Goal: Task Accomplishment & Management: Use online tool/utility

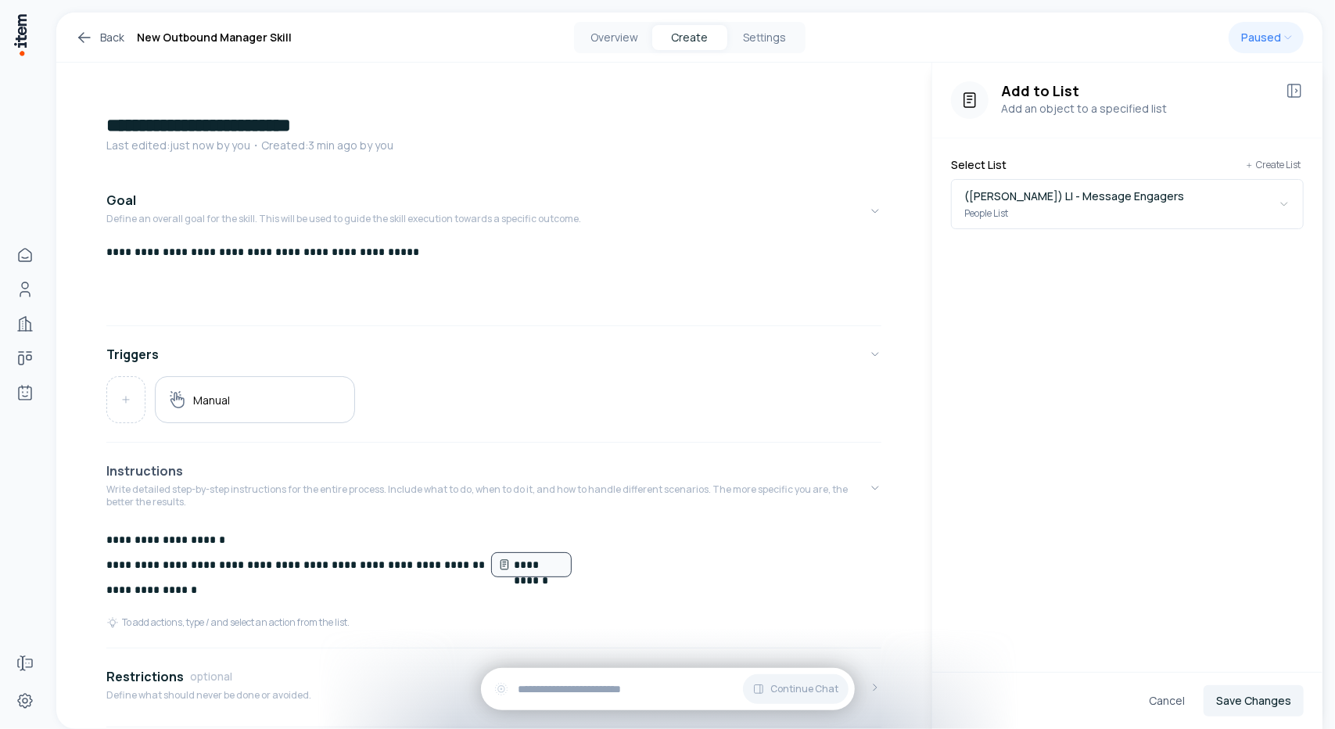
scroll to position [197, 0]
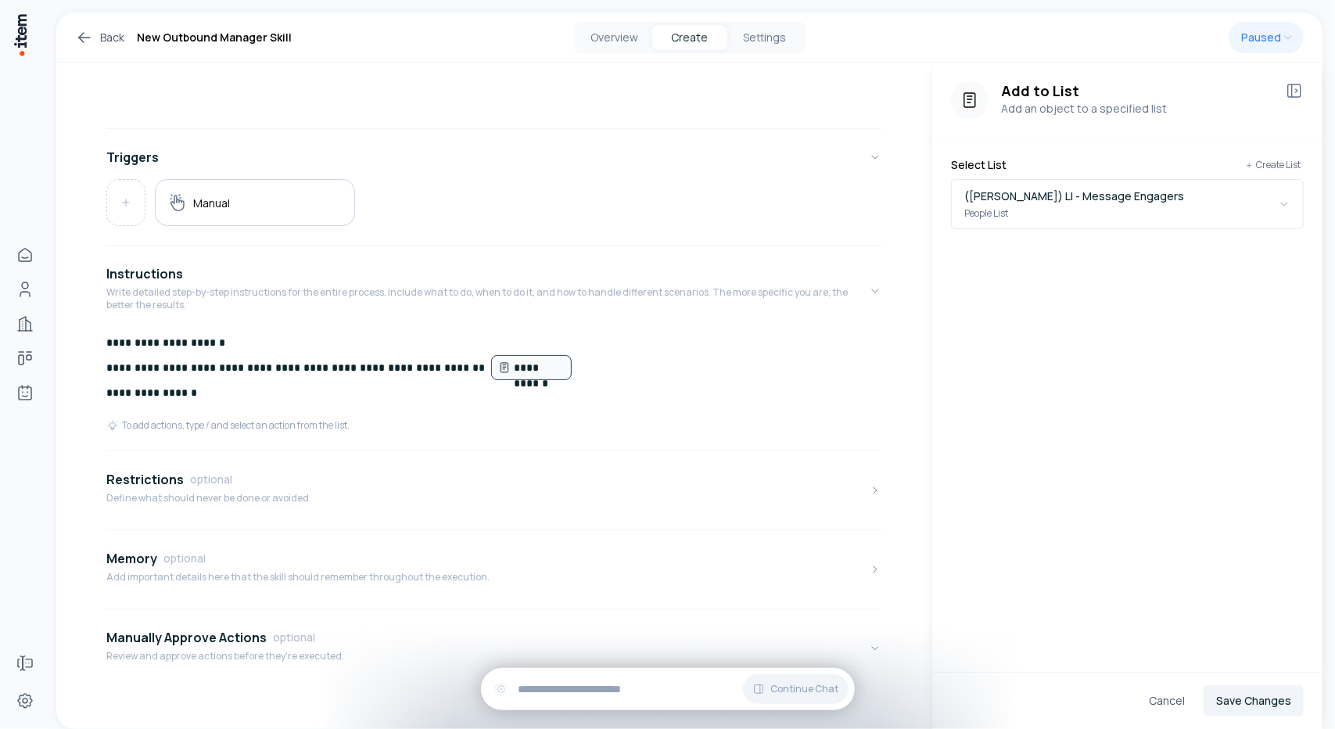
click at [77, 41] on icon at bounding box center [84, 37] width 19 height 19
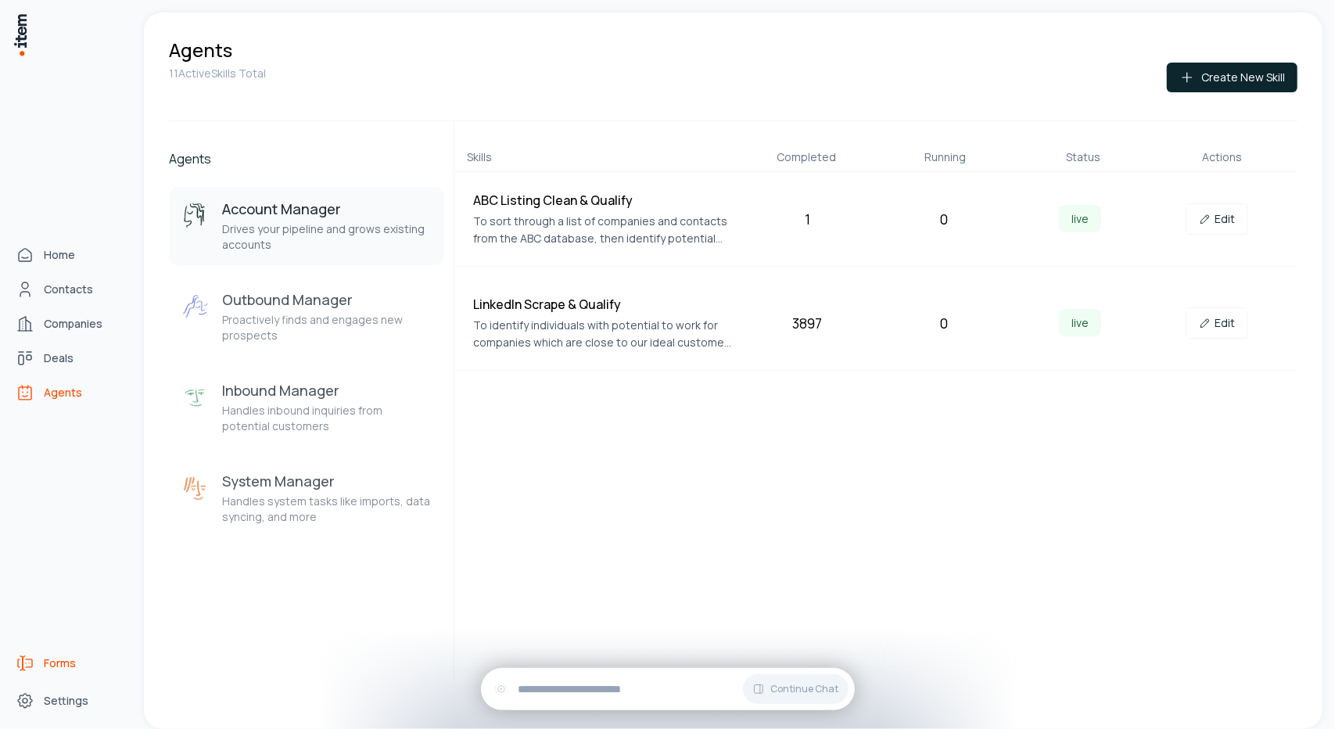
click at [48, 666] on span "Forms" at bounding box center [60, 663] width 32 height 16
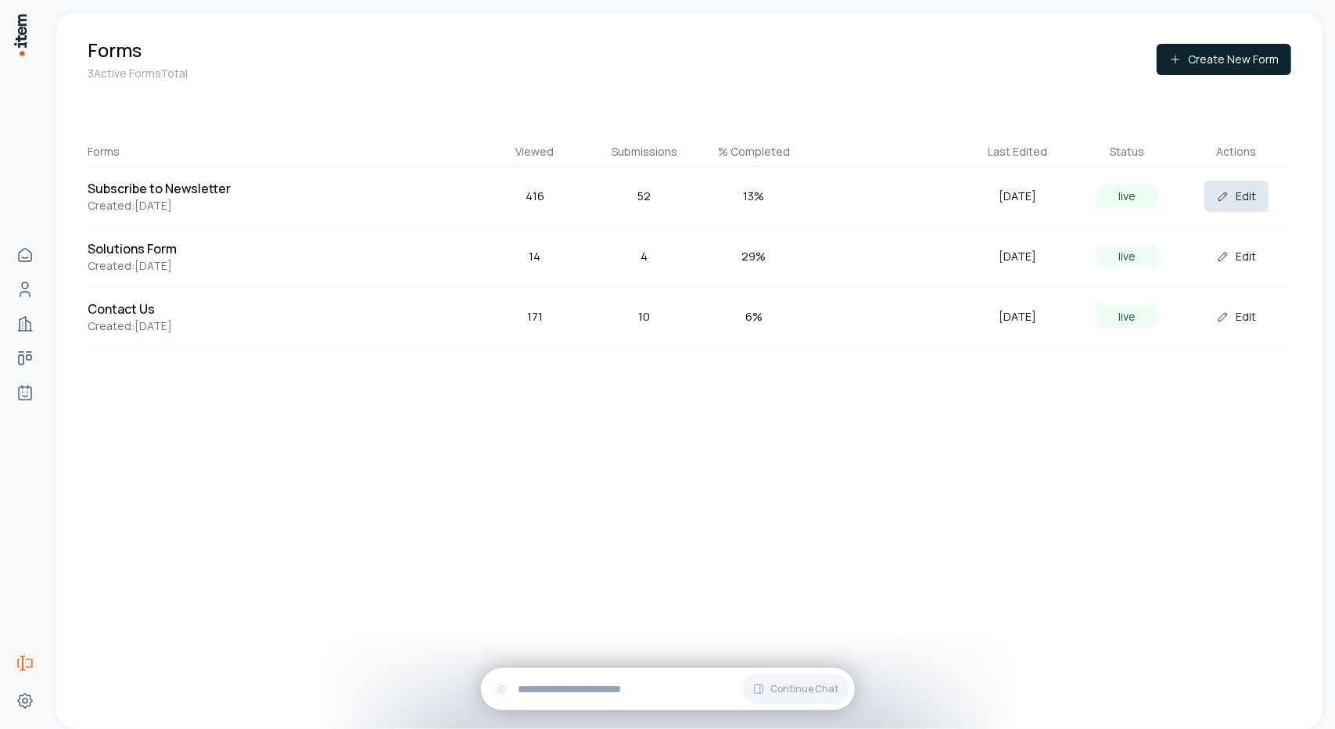
click at [1225, 192] on icon at bounding box center [1223, 196] width 8 height 8
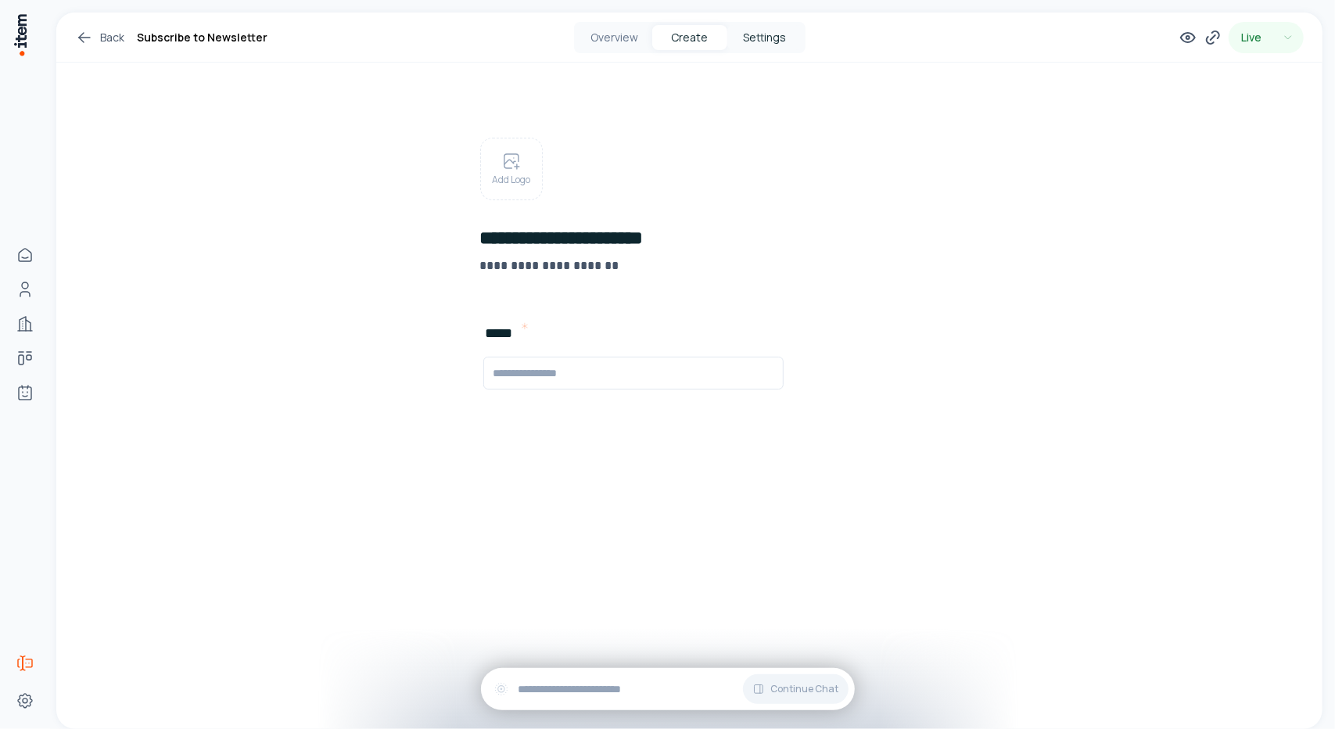
click at [795, 38] on button "Settings" at bounding box center [764, 37] width 75 height 25
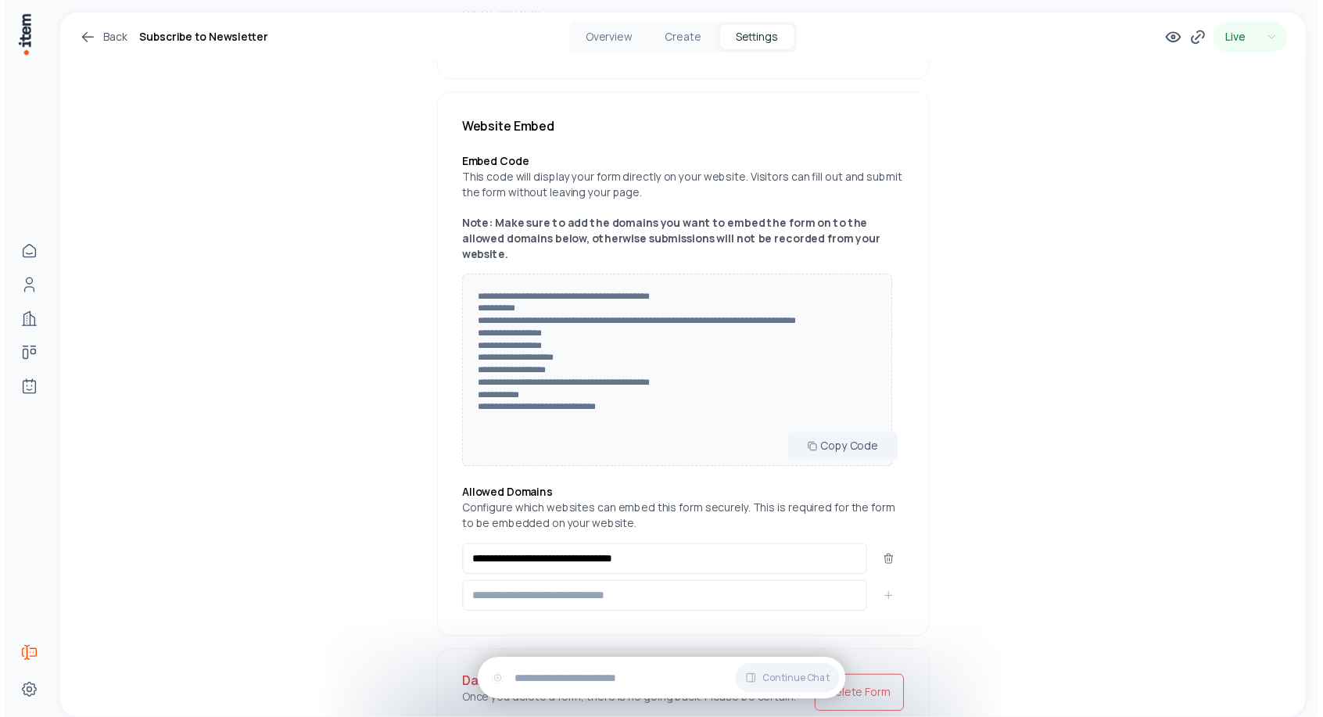
scroll to position [782, 0]
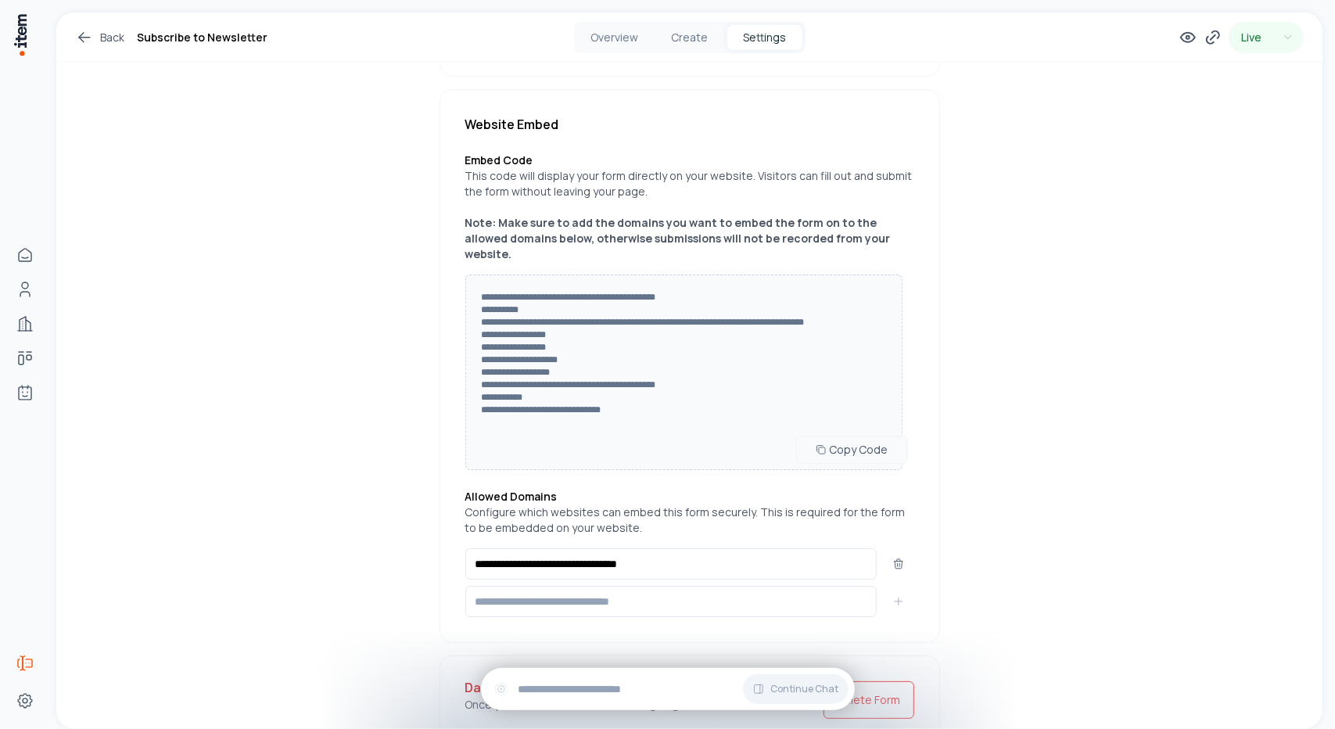
click at [844, 436] on button "Copy Code" at bounding box center [852, 450] width 112 height 28
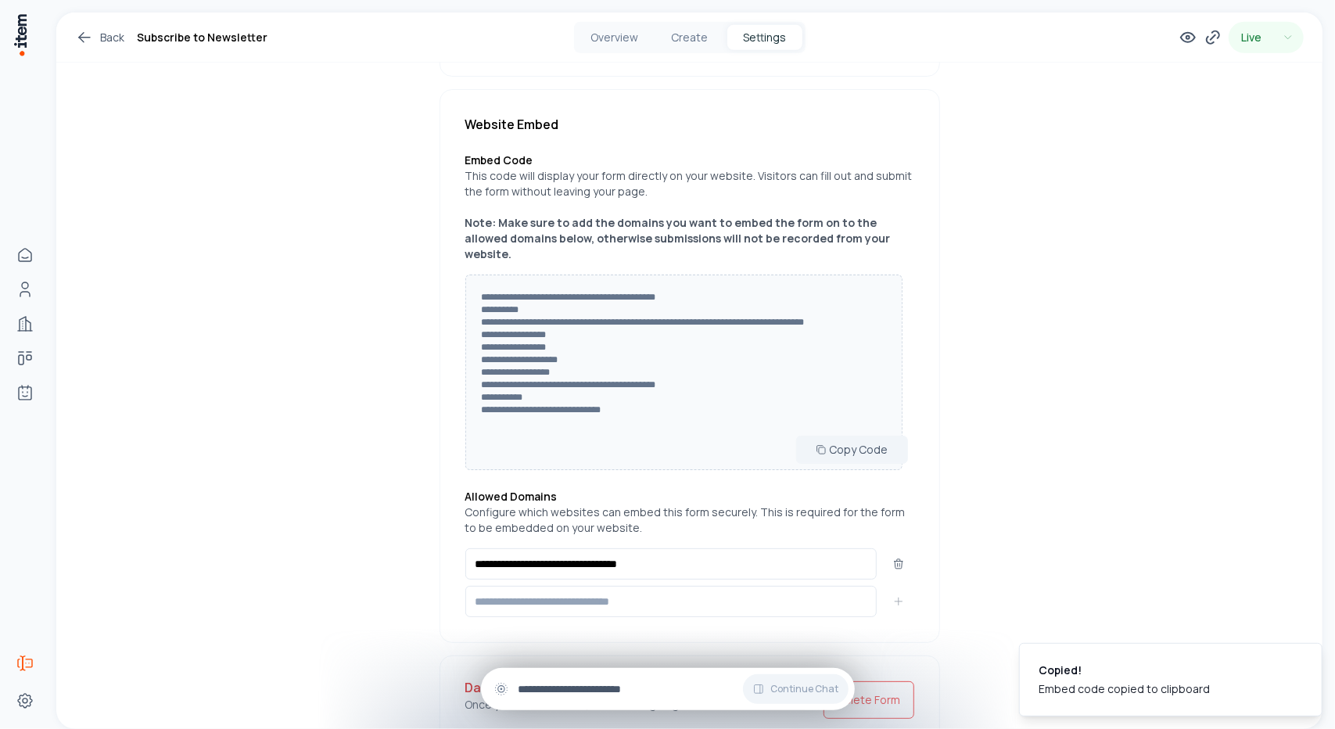
click at [633, 684] on input "text" at bounding box center [680, 688] width 324 height 17
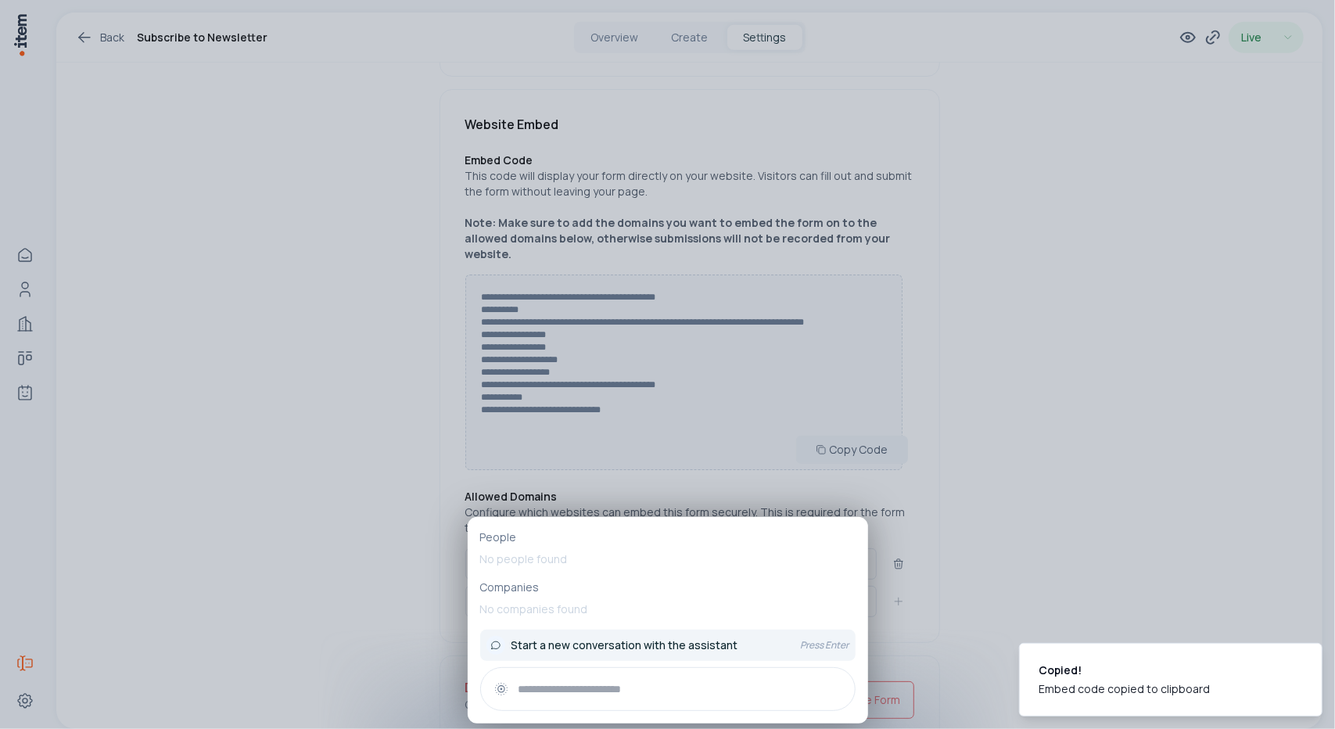
click at [671, 633] on button "Start a new conversation with the assistant Press Enter" at bounding box center [667, 645] width 375 height 31
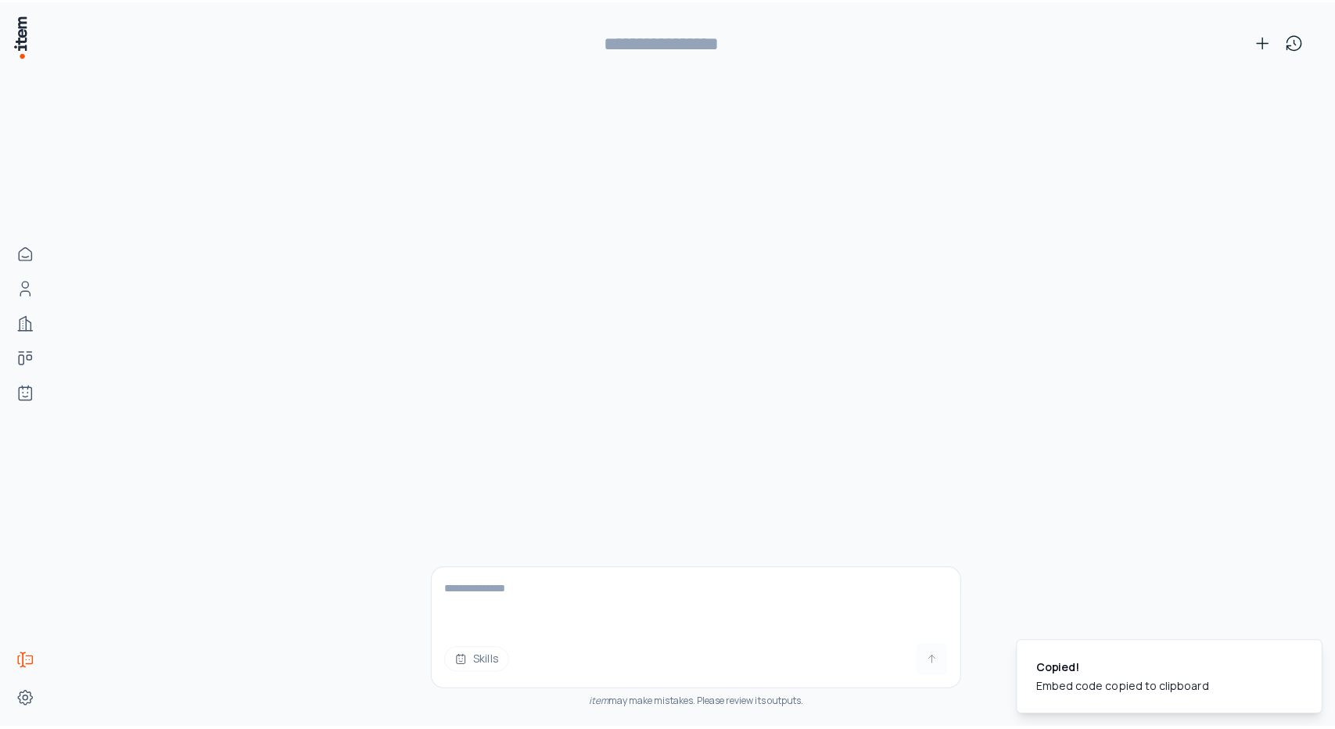
scroll to position [0, 0]
click at [654, 600] on textarea at bounding box center [696, 603] width 524 height 63
paste textarea "**********"
type textarea "**********"
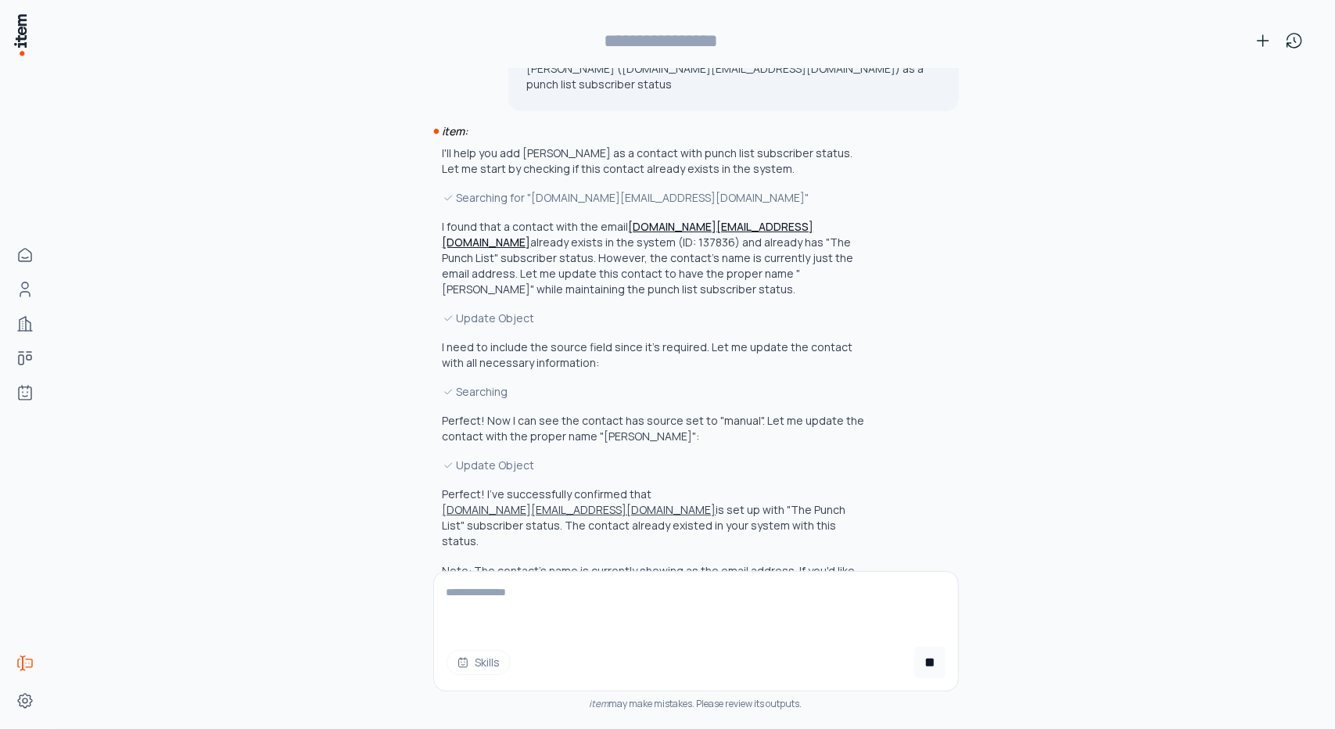
scroll to position [55, 0]
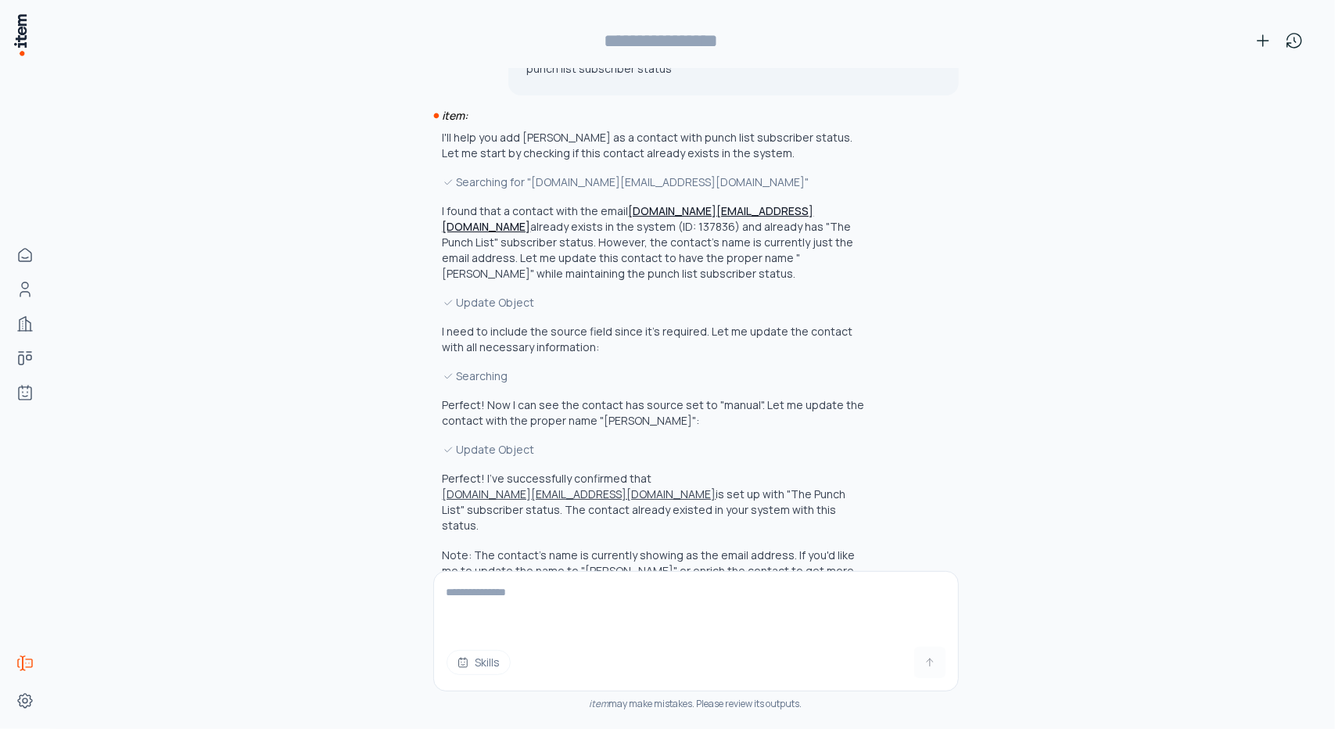
type input "**********"
click at [684, 486] on button "miller.co@msn.com" at bounding box center [580, 494] width 274 height 16
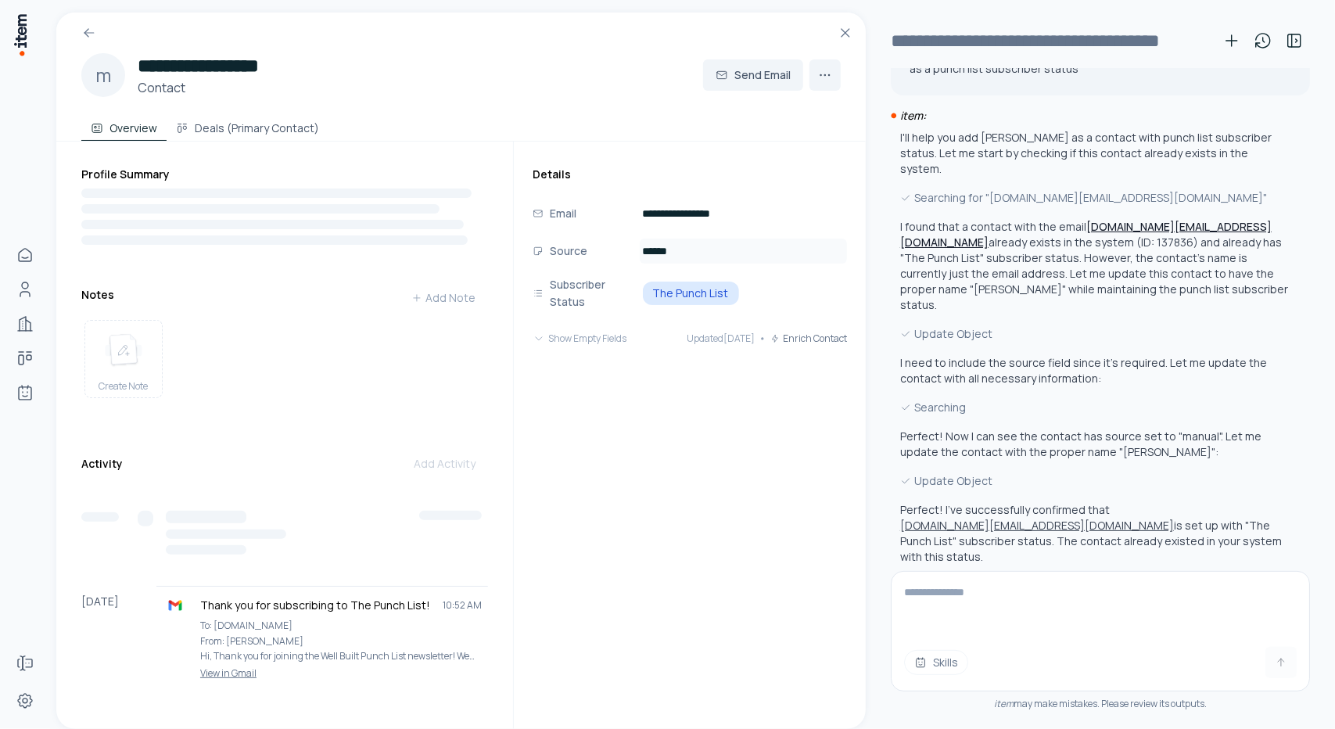
click at [698, 254] on input "******" at bounding box center [743, 251] width 207 height 25
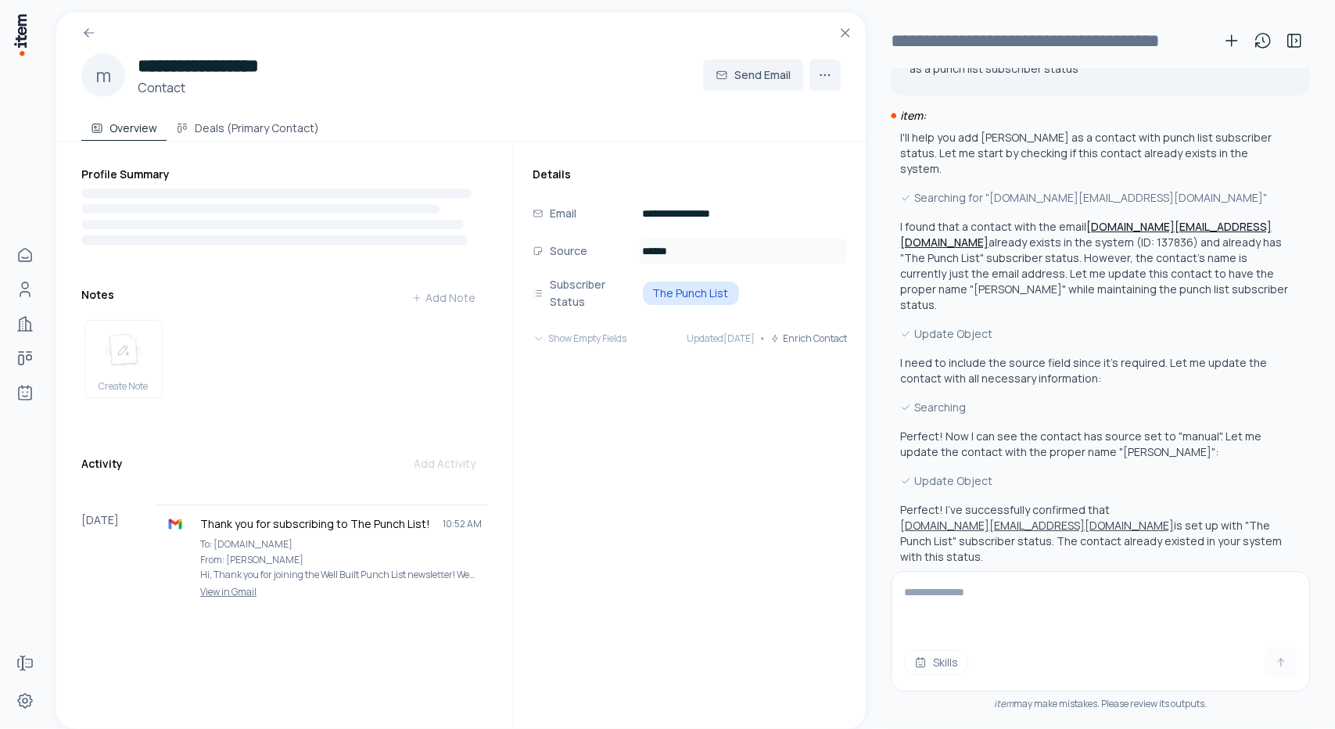
click at [698, 254] on input "******" at bounding box center [743, 251] width 207 height 25
drag, startPoint x: 698, startPoint y: 254, endPoint x: 614, endPoint y: 246, distance: 84.1
click at [614, 246] on div "Source ******" at bounding box center [690, 251] width 314 height 25
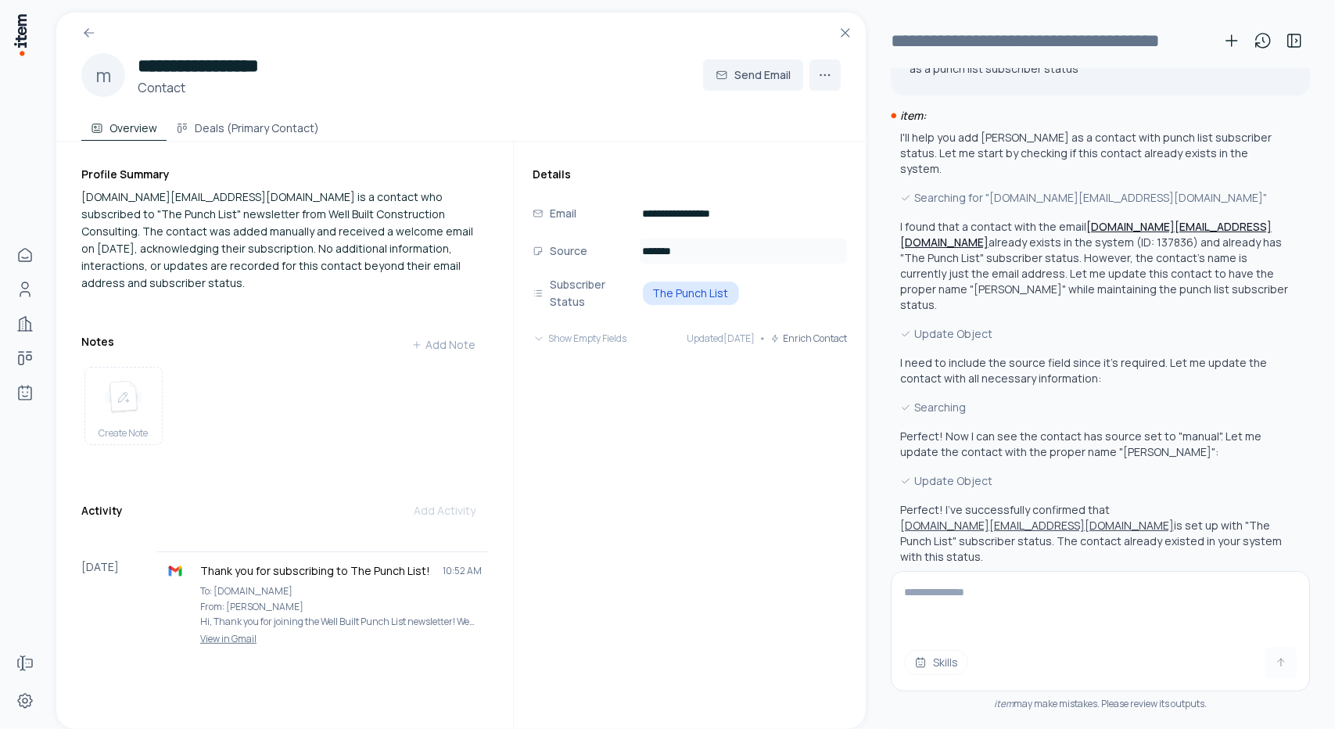
type input "*******"
click at [557, 109] on div "Overview Deals (Primary Contact)" at bounding box center [460, 124] width 759 height 31
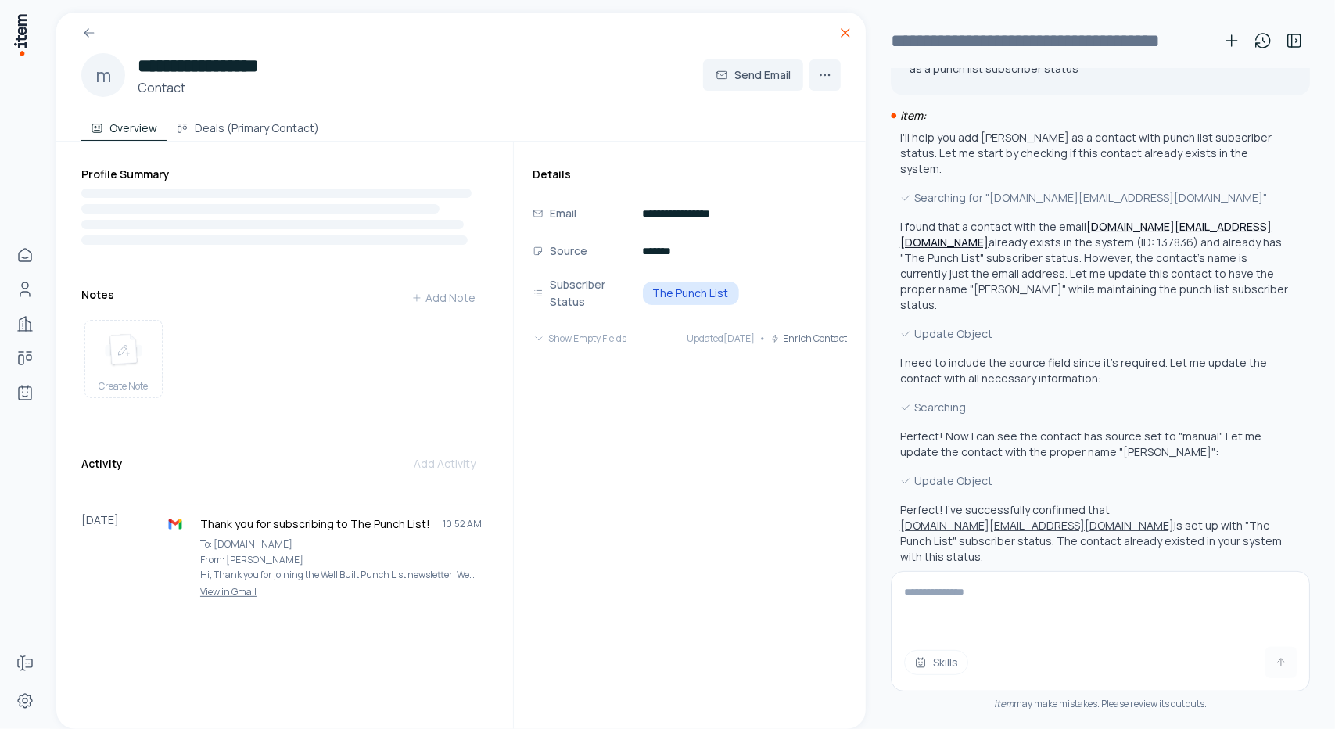
click at [841, 35] on icon at bounding box center [846, 33] width 16 height 16
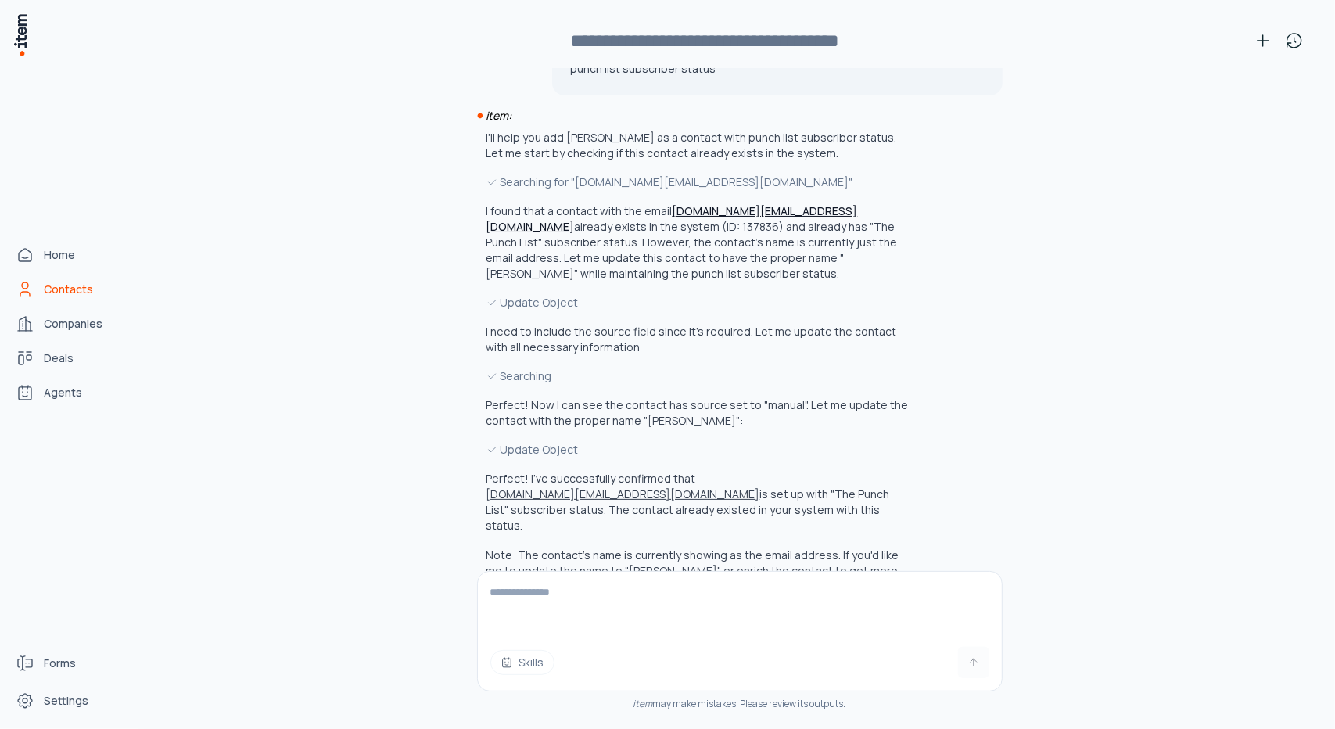
click at [70, 292] on span "Contacts" at bounding box center [68, 290] width 49 height 16
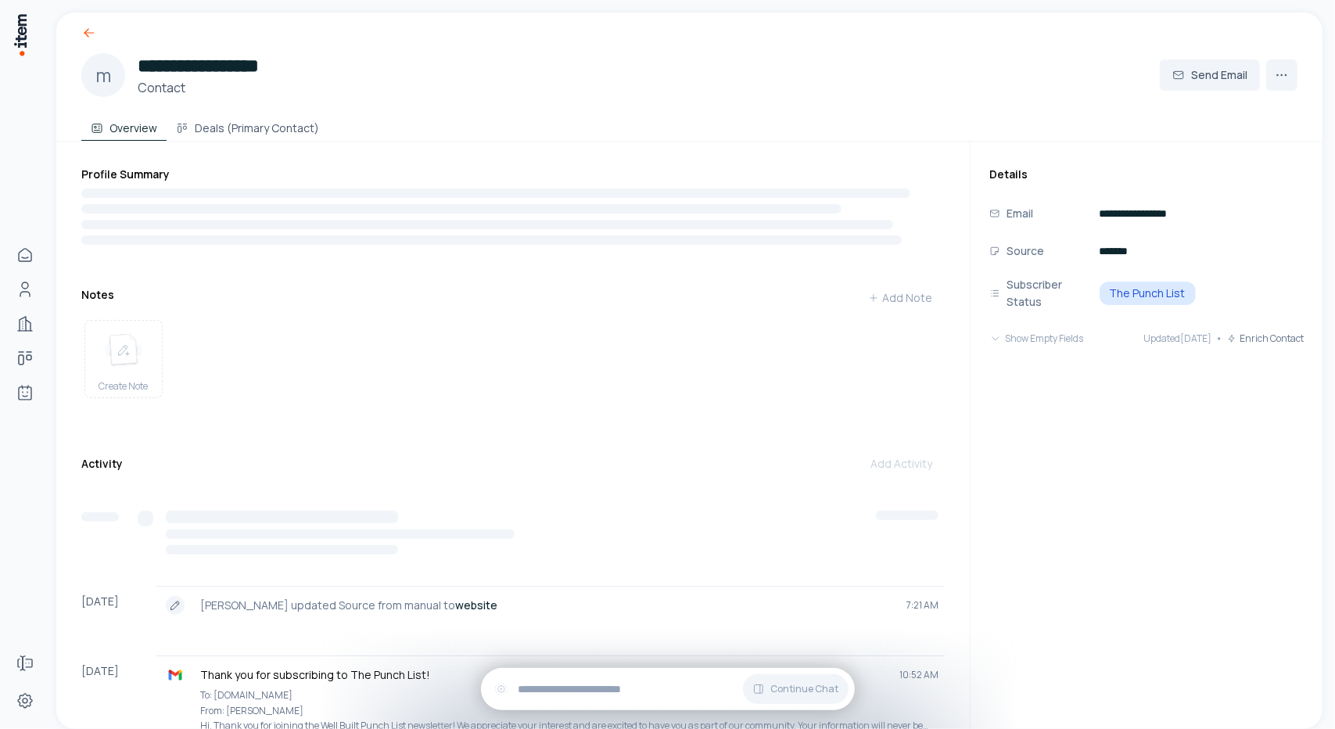
click at [88, 34] on icon at bounding box center [89, 33] width 16 height 16
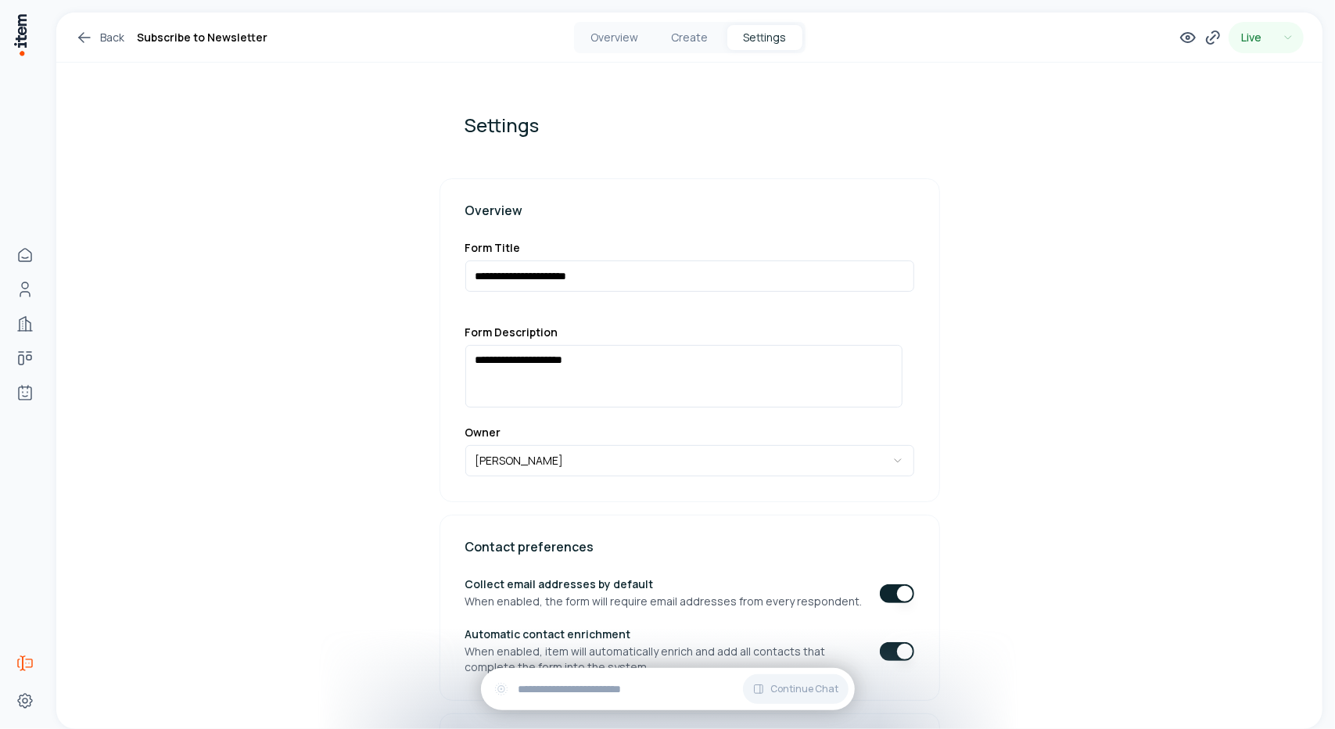
click at [101, 41] on link "Back" at bounding box center [99, 37] width 49 height 19
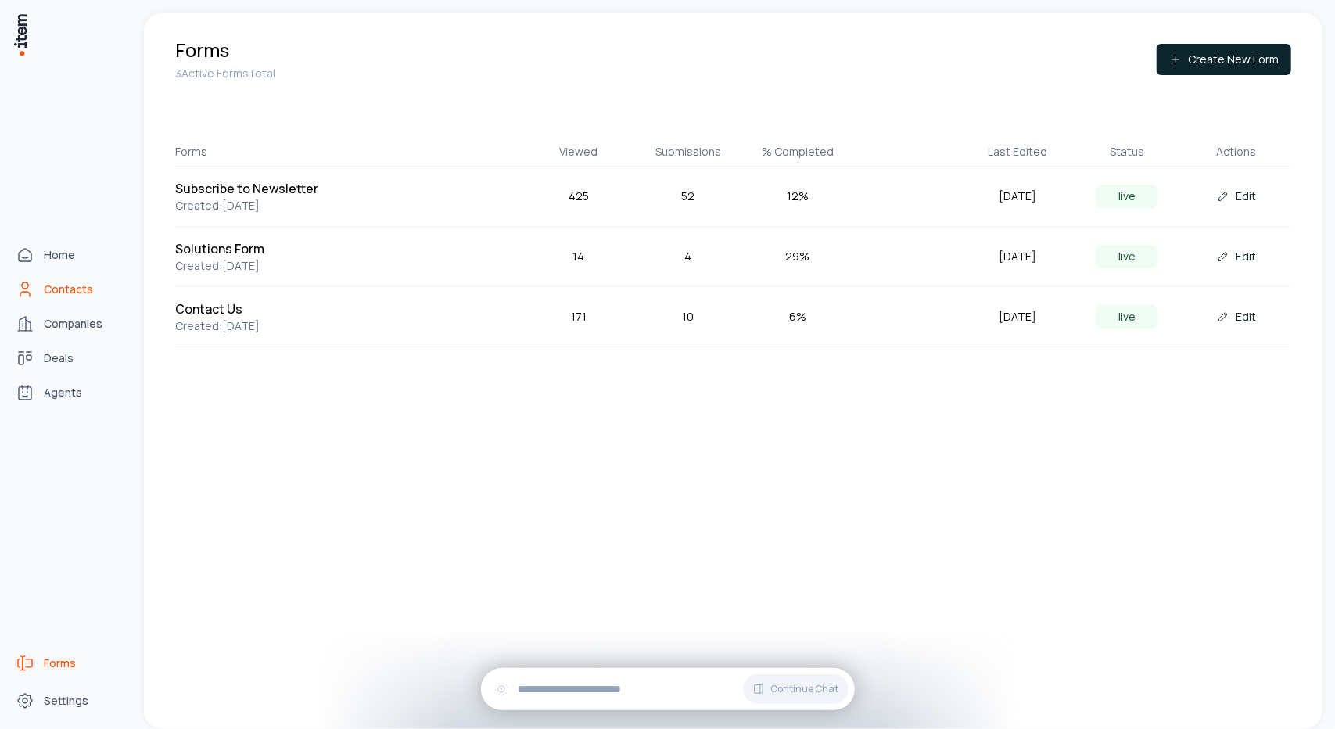
click at [45, 290] on span "Contacts" at bounding box center [68, 290] width 49 height 16
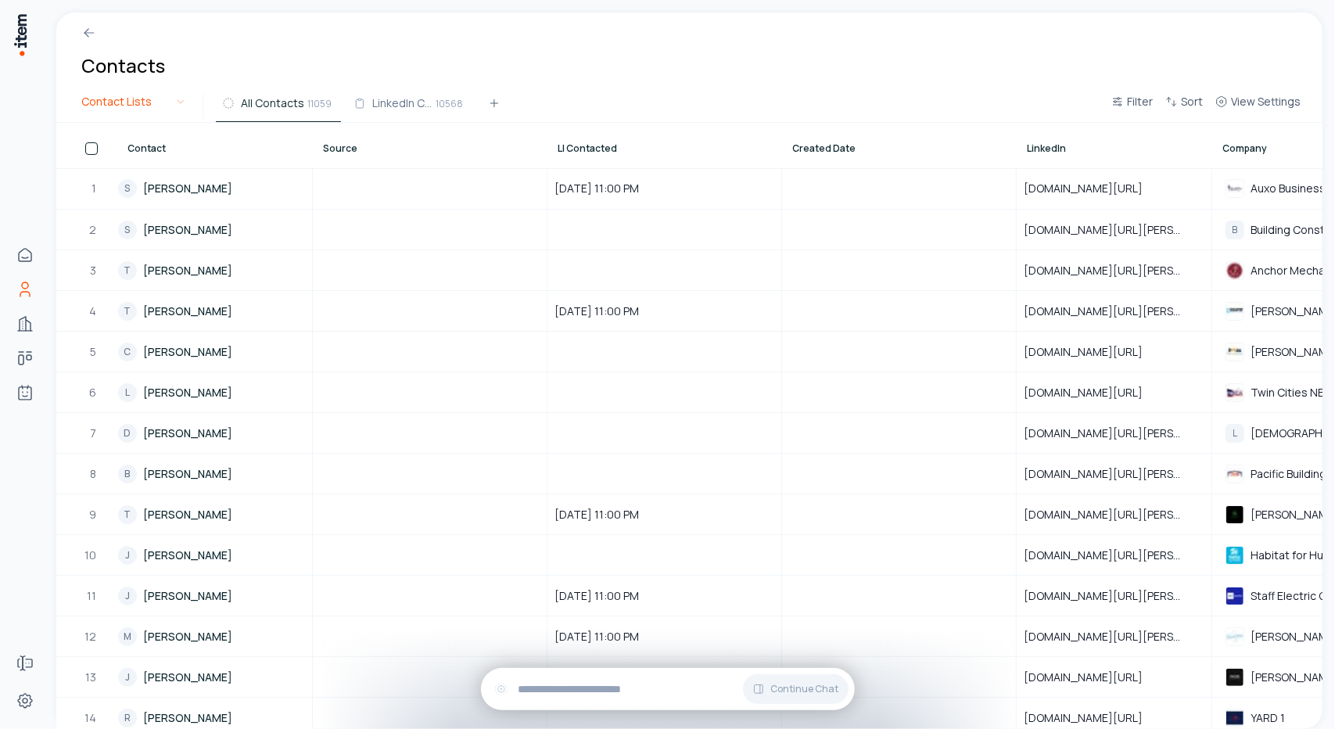
click at [178, 100] on html "Home Contacts Companies Deals Agents Forms Settings Contacts Contact Lists All …" at bounding box center [667, 364] width 1335 height 729
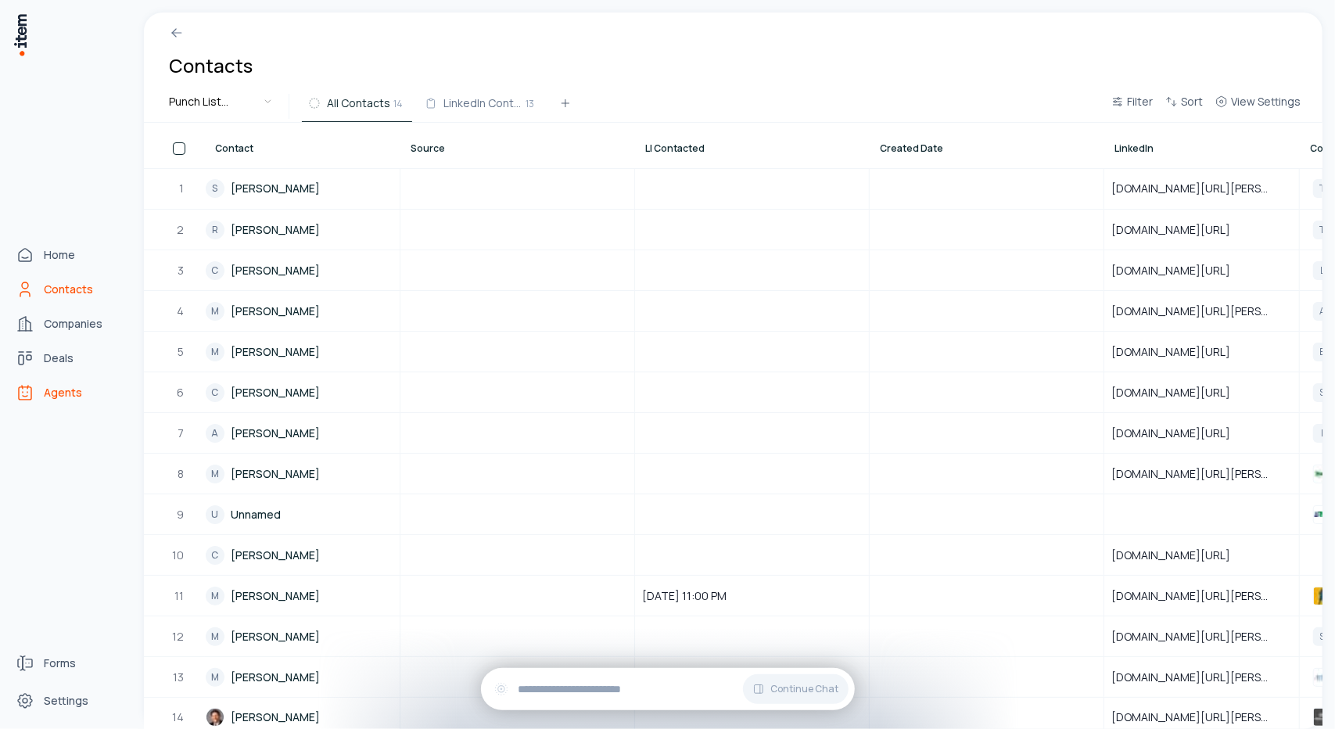
click at [68, 396] on span "Agents" at bounding box center [63, 393] width 38 height 16
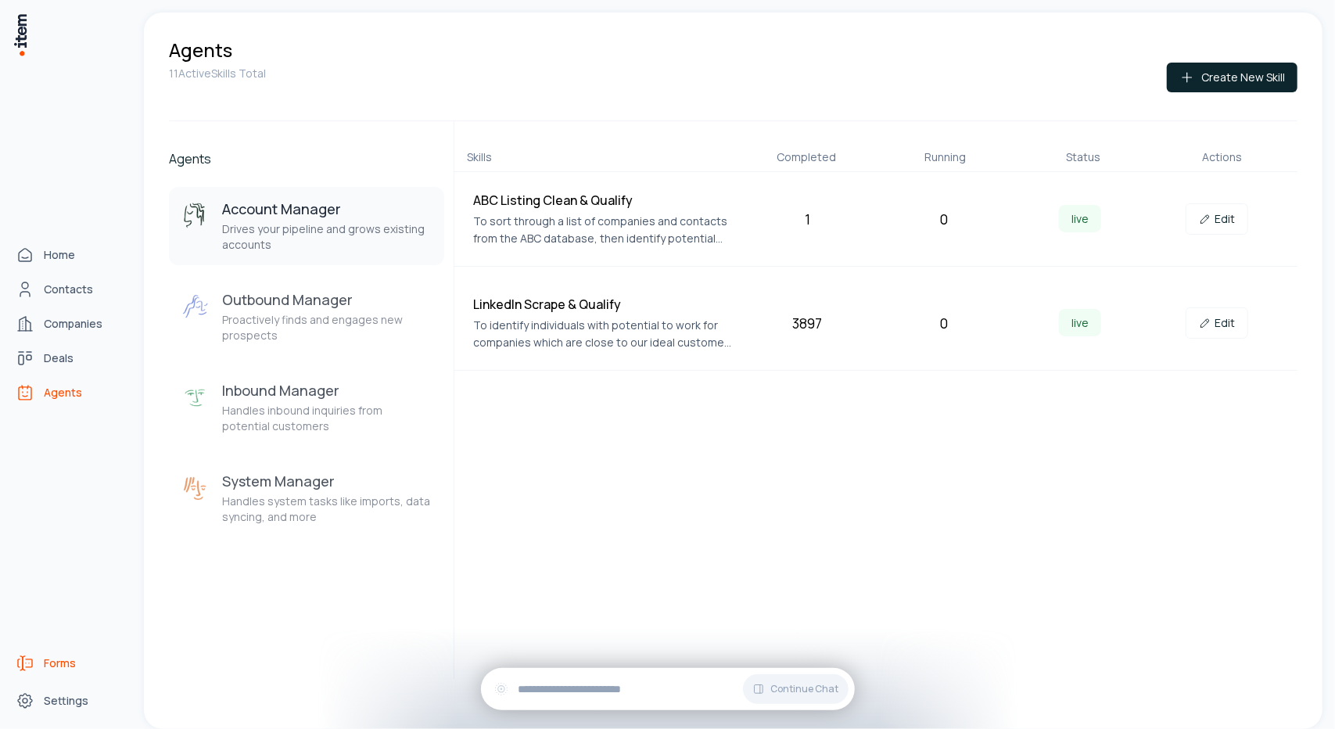
click at [57, 656] on span "Forms" at bounding box center [60, 663] width 32 height 16
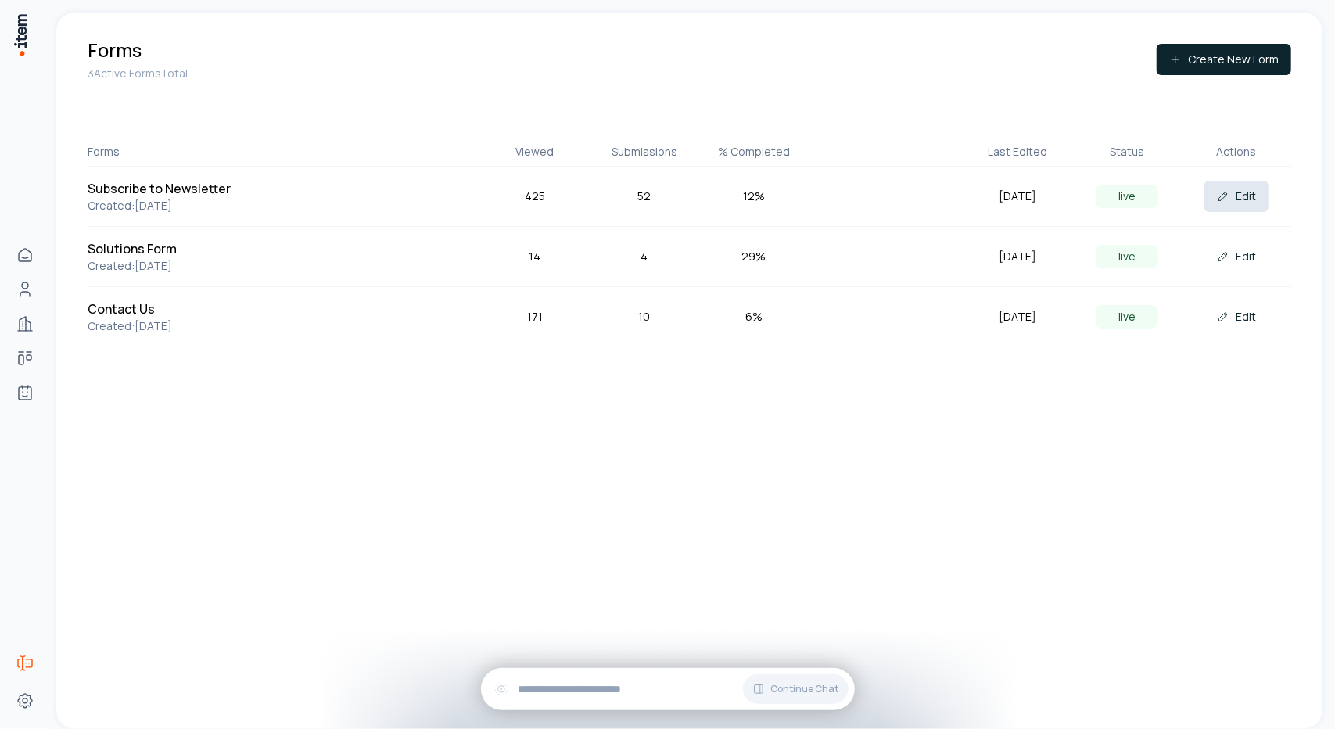
click at [1224, 191] on icon at bounding box center [1223, 196] width 13 height 13
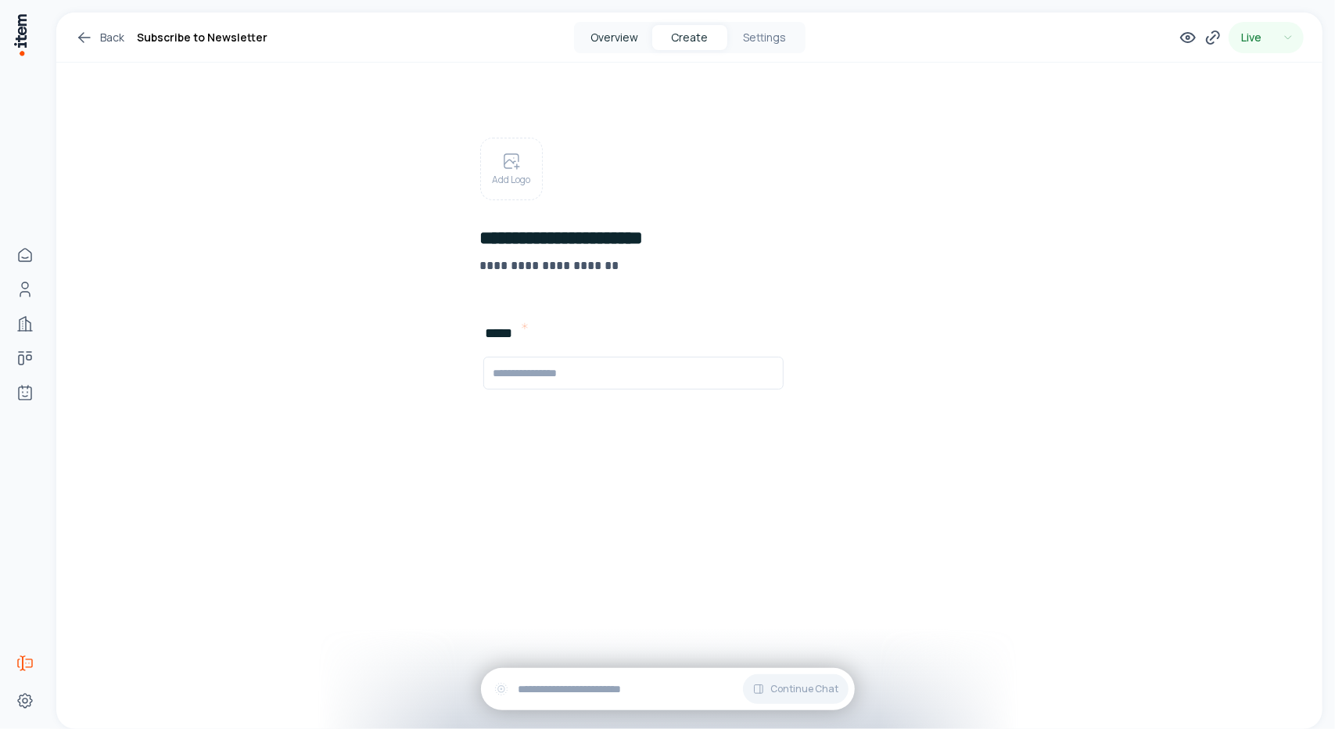
click at [622, 33] on button "Overview" at bounding box center [614, 37] width 75 height 25
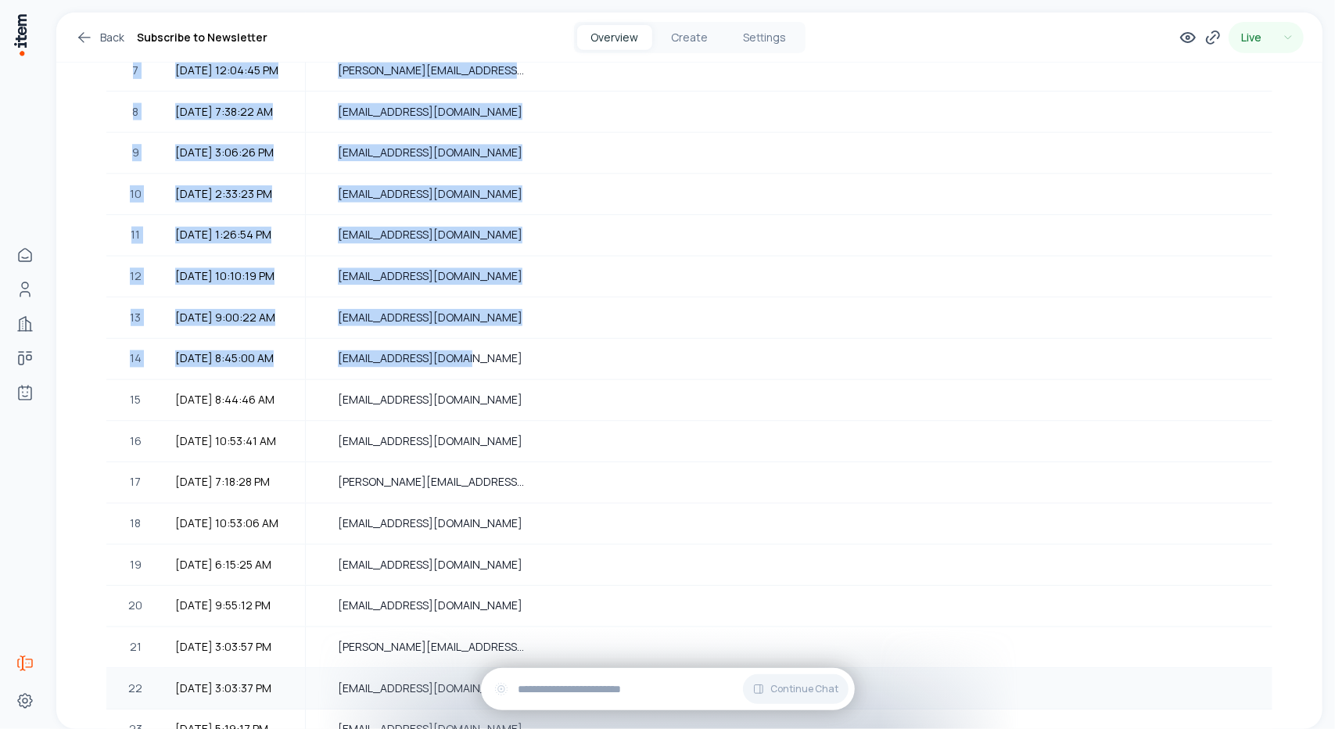
scroll to position [409, 0]
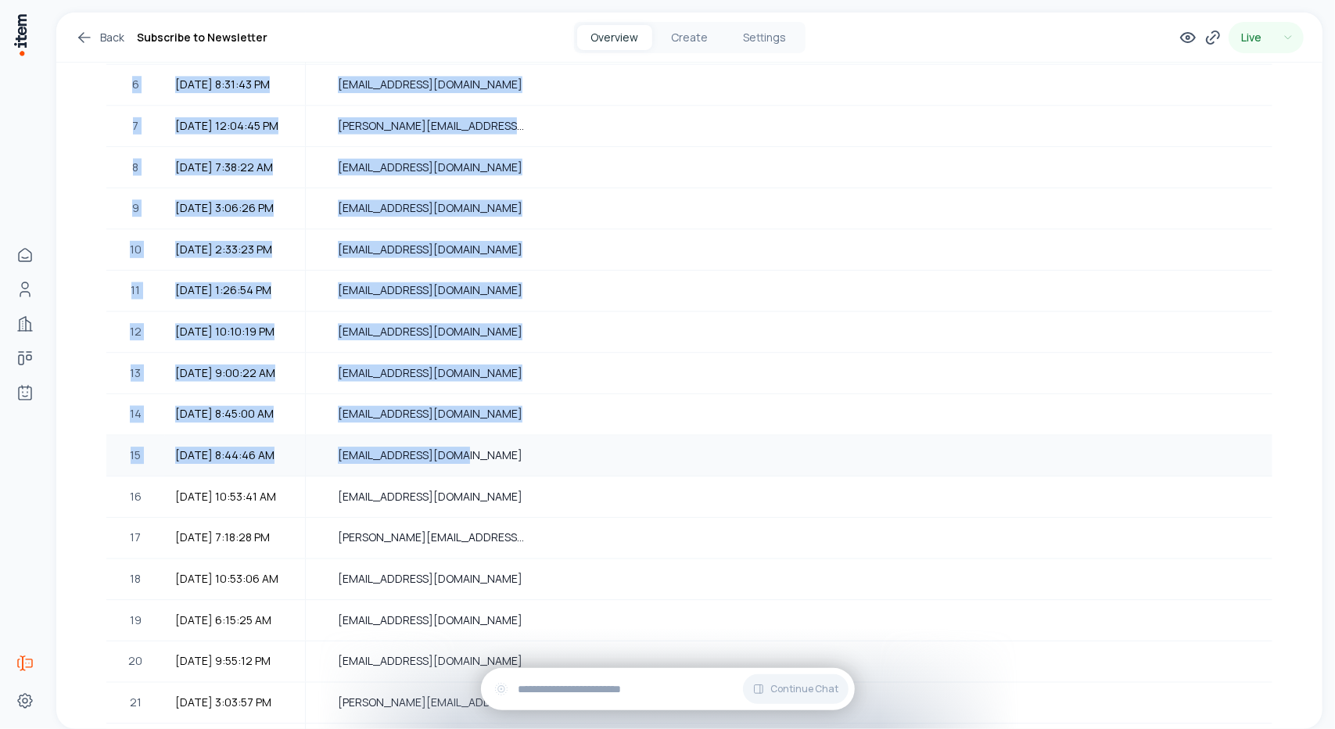
drag, startPoint x: 119, startPoint y: 257, endPoint x: 511, endPoint y: 464, distance: 443.6
copy table "# Submitted At Email * 1 10/9/2025, 8:12:50 AM wrivers@performanceconstruction.…"
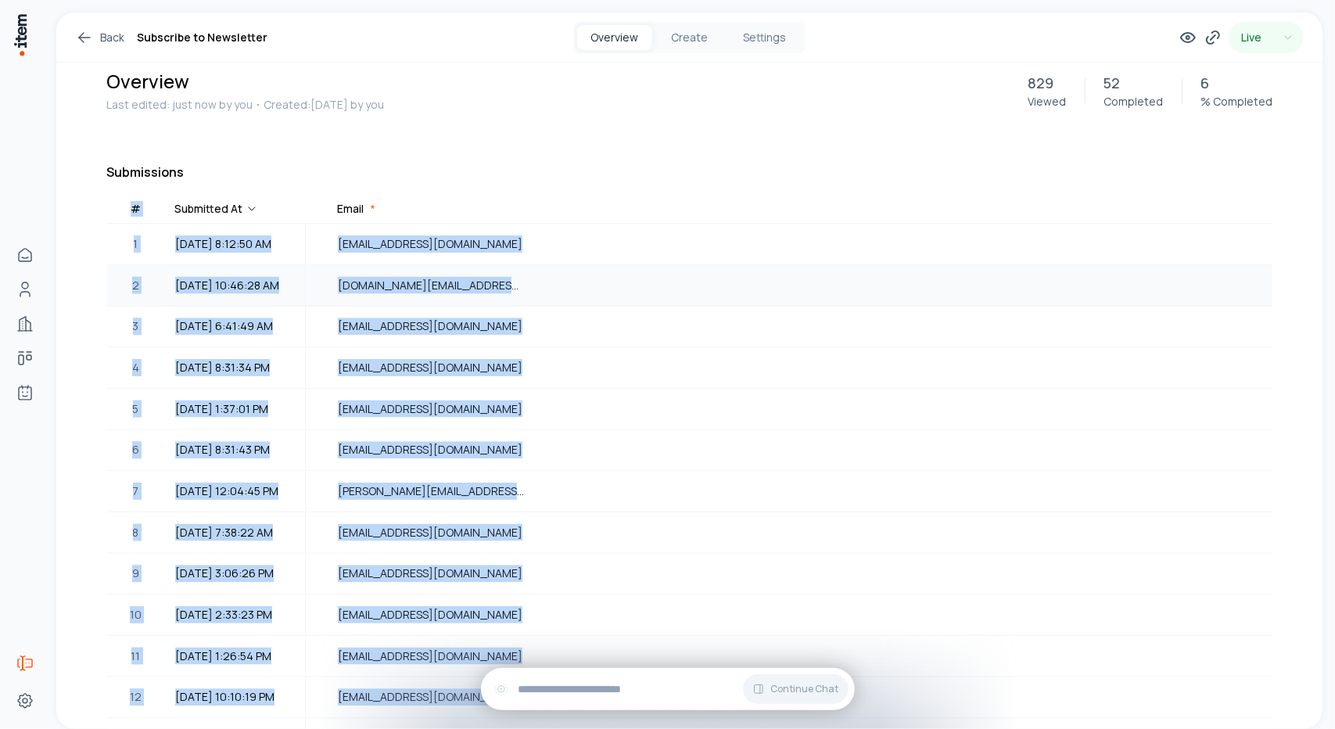
scroll to position [0, 0]
